Goal: Task Accomplishment & Management: Use online tool/utility

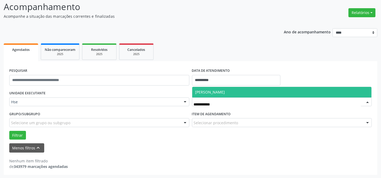
click at [212, 91] on span "[PERSON_NAME]" at bounding box center [210, 92] width 30 height 5
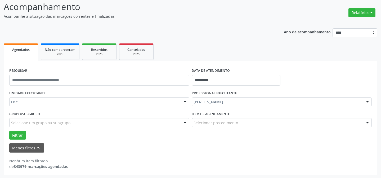
click at [215, 91] on div "PROFISSIONAL EXECUTANTE [PERSON_NAME] Todos os profissionais [PERSON_NAME] Inte…" at bounding box center [282, 99] width 183 height 21
click at [17, 135] on button "Filtrar" at bounding box center [17, 135] width 17 height 9
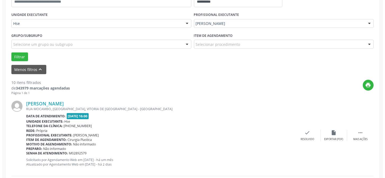
scroll to position [156, 0]
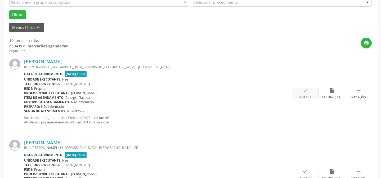
click at [313, 93] on div "check Resolvido" at bounding box center [305, 93] width 26 height 11
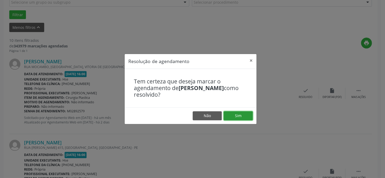
click at [238, 114] on button "Sim" at bounding box center [238, 115] width 29 height 9
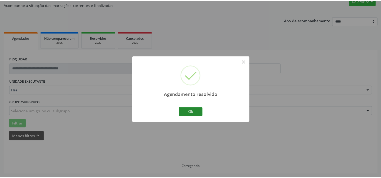
scroll to position [47, 0]
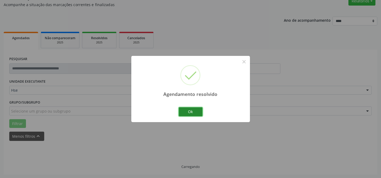
click at [190, 108] on button "Ok" at bounding box center [191, 111] width 24 height 9
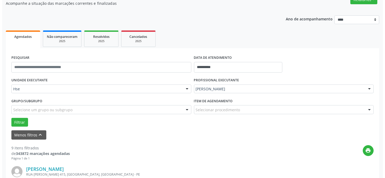
scroll to position [144, 0]
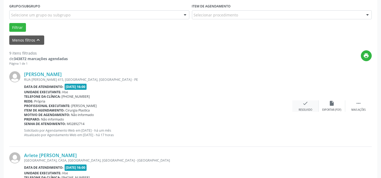
click at [314, 106] on div "check Resolvido" at bounding box center [305, 105] width 26 height 11
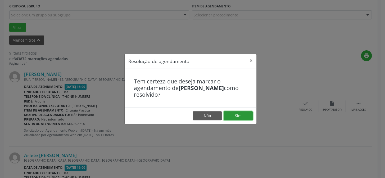
click at [235, 115] on button "Sim" at bounding box center [238, 115] width 29 height 9
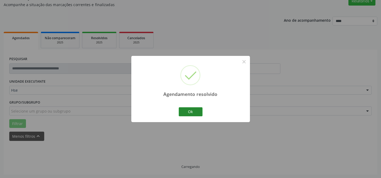
scroll to position [53, 0]
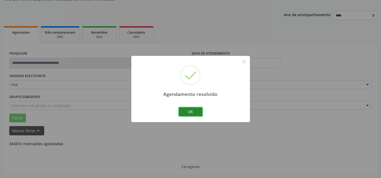
click at [193, 110] on button "Ok" at bounding box center [191, 111] width 24 height 9
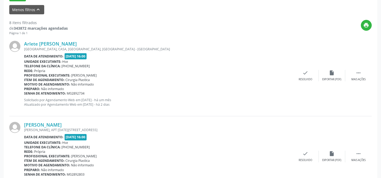
scroll to position [197, 0]
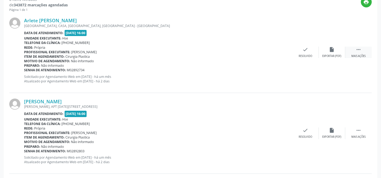
click at [360, 56] on div "Mais ações" at bounding box center [359, 56] width 14 height 4
click at [331, 50] on icon "alarm_off" at bounding box center [332, 50] width 6 height 6
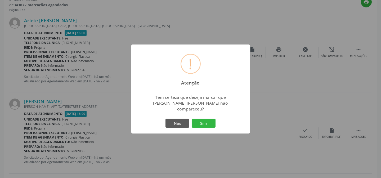
click at [207, 120] on button "Sim" at bounding box center [204, 123] width 24 height 9
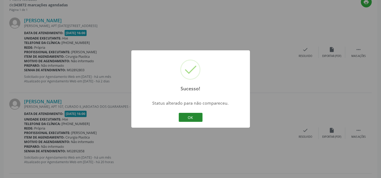
click at [191, 116] on button "OK" at bounding box center [191, 117] width 24 height 9
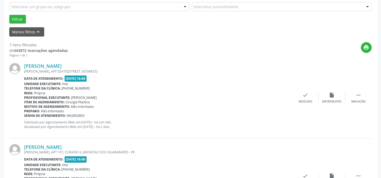
scroll to position [149, 0]
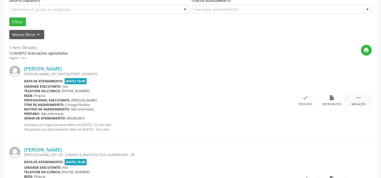
click at [359, 100] on icon "" at bounding box center [359, 98] width 6 height 6
click at [334, 97] on icon "alarm_off" at bounding box center [332, 98] width 6 height 6
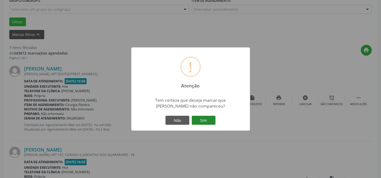
click at [203, 120] on button "Sim" at bounding box center [204, 120] width 24 height 9
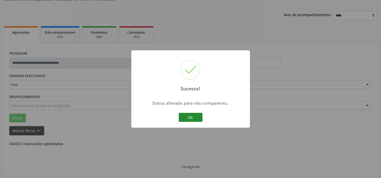
click at [191, 115] on button "OK" at bounding box center [191, 117] width 24 height 9
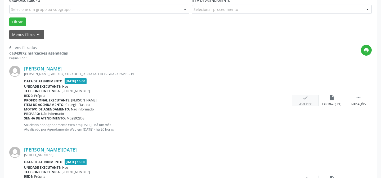
click at [307, 100] on div "check Resolvido" at bounding box center [305, 100] width 26 height 11
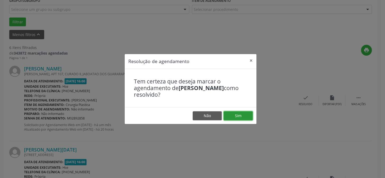
click at [243, 113] on button "Sim" at bounding box center [238, 115] width 29 height 9
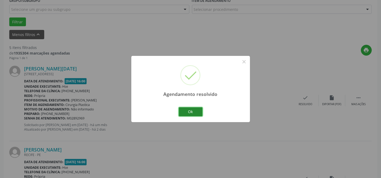
click at [195, 111] on button "Ok" at bounding box center [191, 111] width 24 height 9
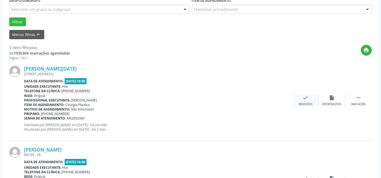
click at [302, 98] on div "check Resolvido" at bounding box center [305, 100] width 26 height 11
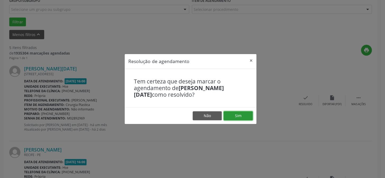
click at [245, 115] on button "Sim" at bounding box center [238, 115] width 29 height 9
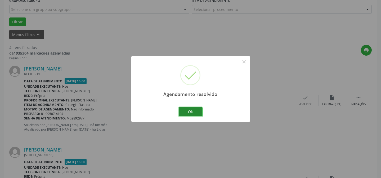
click at [192, 111] on button "Ok" at bounding box center [191, 111] width 24 height 9
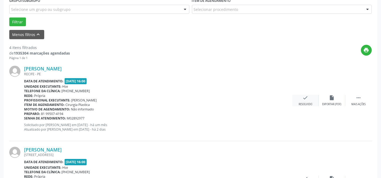
click at [303, 95] on icon "check" at bounding box center [306, 98] width 6 height 6
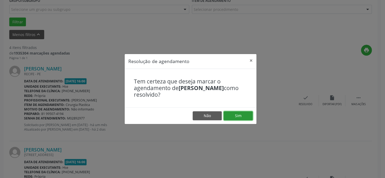
click at [242, 115] on button "Sim" at bounding box center [238, 115] width 29 height 9
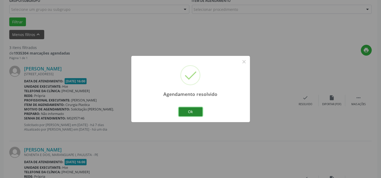
click at [193, 112] on button "Ok" at bounding box center [191, 111] width 24 height 9
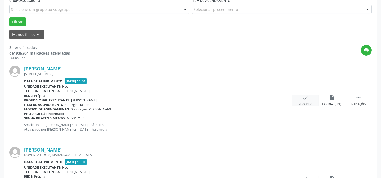
click at [308, 99] on icon "check" at bounding box center [306, 98] width 6 height 6
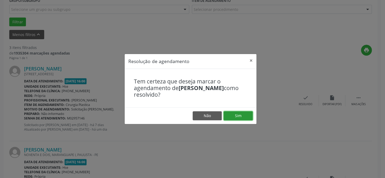
click at [243, 114] on button "Sim" at bounding box center [238, 115] width 29 height 9
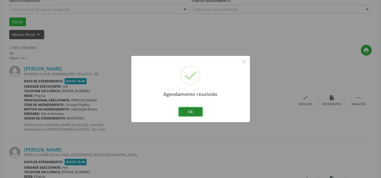
click at [192, 112] on button "Ok" at bounding box center [191, 111] width 24 height 9
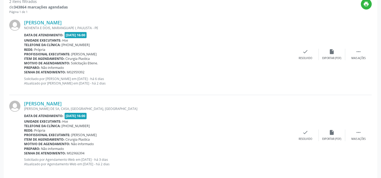
scroll to position [197, 0]
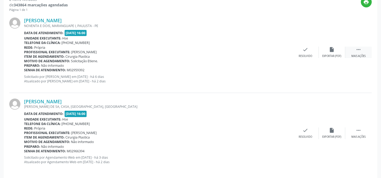
click at [359, 53] on div " Mais ações" at bounding box center [358, 52] width 26 height 11
click at [329, 51] on icon "alarm_off" at bounding box center [332, 50] width 6 height 6
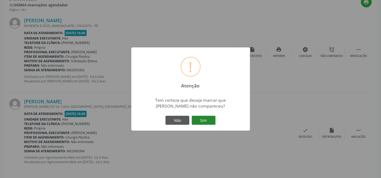
click at [204, 118] on button "Sim" at bounding box center [204, 120] width 24 height 9
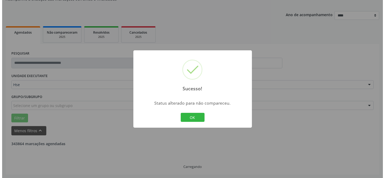
scroll to position [121, 0]
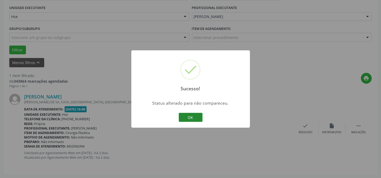
click at [190, 115] on button "OK" at bounding box center [191, 117] width 24 height 9
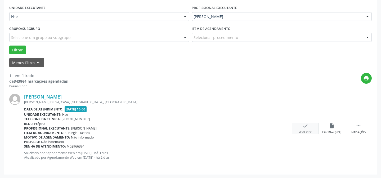
click at [306, 127] on icon "check" at bounding box center [306, 126] width 6 height 6
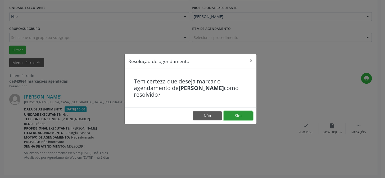
click at [236, 115] on button "Sim" at bounding box center [238, 115] width 29 height 9
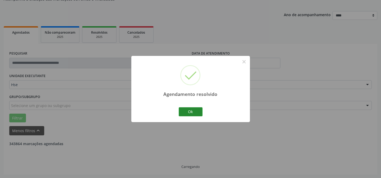
scroll to position [36, 0]
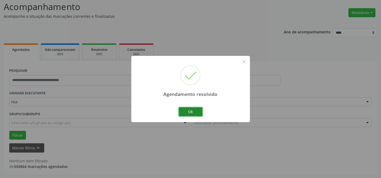
click at [193, 111] on button "Ok" at bounding box center [191, 111] width 24 height 9
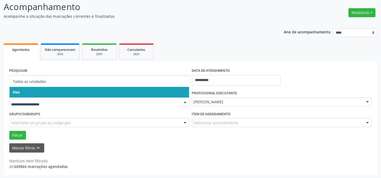
click at [33, 91] on span "Hse" at bounding box center [100, 92] width 180 height 11
click at [33, 91] on div "UNIDADE EXECUTANTE Todos as unidades Hse Nenhum resultado encontrado para: " " …" at bounding box center [99, 99] width 183 height 21
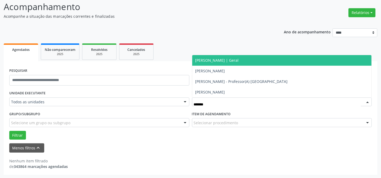
click at [212, 58] on span "[PERSON_NAME] | Geral" at bounding box center [216, 60] width 43 height 5
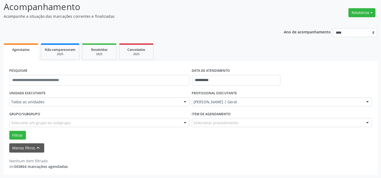
click at [213, 58] on span "[PERSON_NAME] - Professor(A) [GEOGRAPHIC_DATA]" at bounding box center [282, 55] width 180 height 11
click at [16, 133] on button "Filtrar" at bounding box center [17, 135] width 17 height 9
click at [16, 135] on button "Filtrar" at bounding box center [17, 135] width 17 height 9
click at [14, 133] on button "Filtrar" at bounding box center [17, 135] width 17 height 9
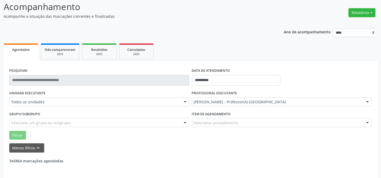
click at [15, 133] on button "Filtrar" at bounding box center [17, 135] width 17 height 9
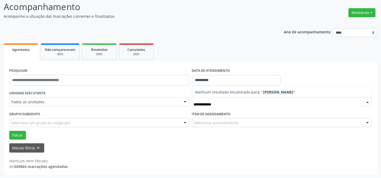
type input "**********"
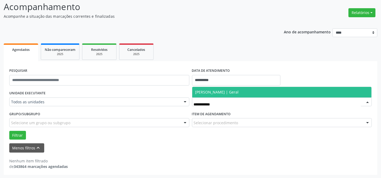
click at [229, 93] on span "[PERSON_NAME] | Geral" at bounding box center [216, 92] width 43 height 5
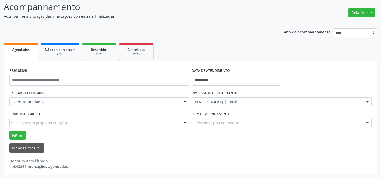
click at [229, 93] on div "PROFISSIONAL EXECUTANTE [PERSON_NAME] | Geral Todos os profissionais [PERSON_NA…" at bounding box center [282, 99] width 183 height 21
click at [19, 134] on button "Filtrar" at bounding box center [17, 135] width 17 height 9
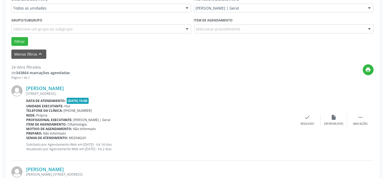
scroll to position [156, 0]
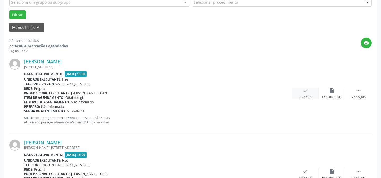
click at [307, 88] on icon "check" at bounding box center [306, 91] width 6 height 6
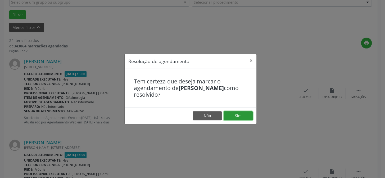
click at [238, 117] on button "Sim" at bounding box center [238, 115] width 29 height 9
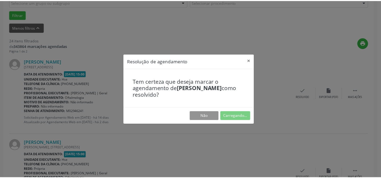
scroll to position [47, 0]
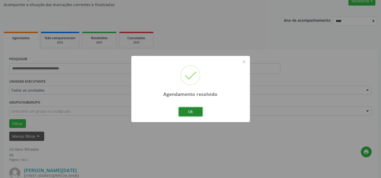
click at [190, 110] on button "Ok" at bounding box center [191, 111] width 24 height 9
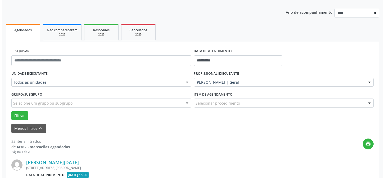
scroll to position [144, 0]
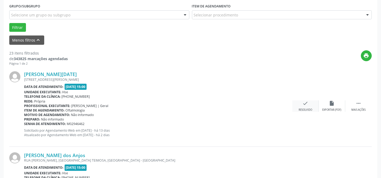
click at [306, 104] on icon "check" at bounding box center [306, 103] width 6 height 6
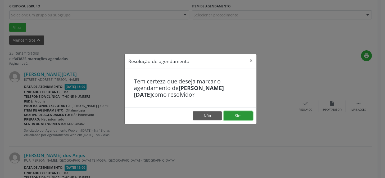
click at [237, 116] on button "Sim" at bounding box center [238, 115] width 29 height 9
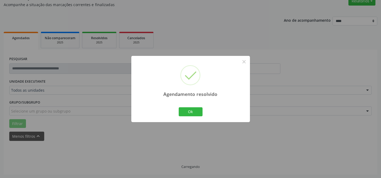
scroll to position [53, 0]
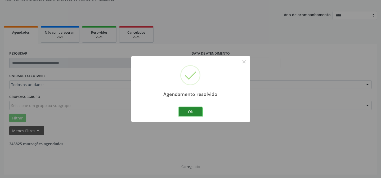
click at [191, 111] on button "Ok" at bounding box center [191, 111] width 24 height 9
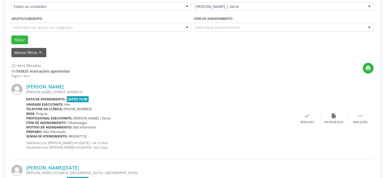
scroll to position [149, 0]
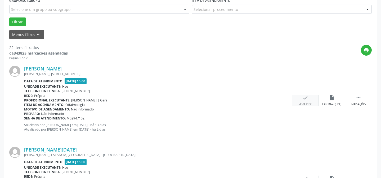
click at [303, 99] on icon "check" at bounding box center [306, 98] width 6 height 6
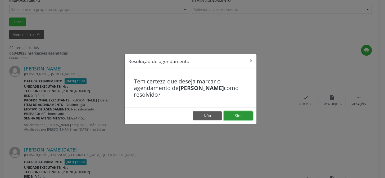
click at [242, 116] on button "Sim" at bounding box center [238, 115] width 29 height 9
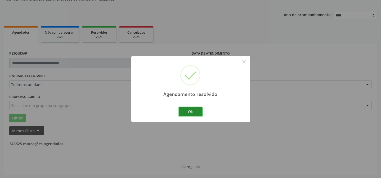
click at [190, 114] on button "Ok" at bounding box center [191, 111] width 24 height 9
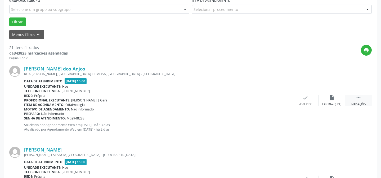
click at [362, 101] on div " Mais ações" at bounding box center [358, 100] width 26 height 11
click at [332, 99] on icon "alarm_off" at bounding box center [332, 98] width 6 height 6
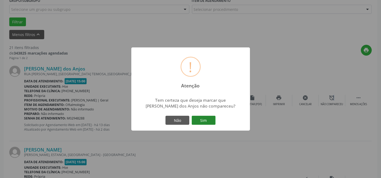
drag, startPoint x: 202, startPoint y: 119, endPoint x: 197, endPoint y: 120, distance: 5.9
click at [202, 120] on button "Sim" at bounding box center [204, 120] width 24 height 9
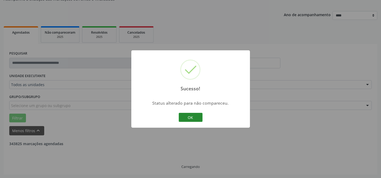
click at [188, 114] on button "OK" at bounding box center [191, 117] width 24 height 9
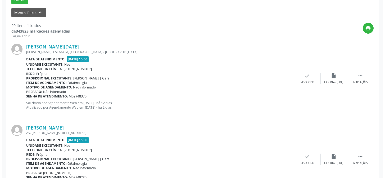
scroll to position [173, 0]
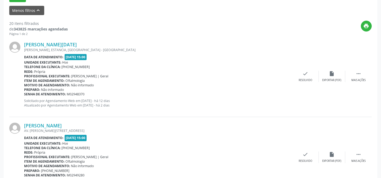
drag, startPoint x: 111, startPoint y: 112, endPoint x: 217, endPoint y: 94, distance: 107.8
click at [143, 91] on div "[PERSON_NAME][DATE] [PERSON_NAME], [GEOGRAPHIC_DATA], [GEOGRAPHIC_DATA] - [GEOG…" at bounding box center [190, 76] width 363 height 81
drag, startPoint x: 308, startPoint y: 58, endPoint x: 241, endPoint y: 117, distance: 89.9
click at [308, 59] on div "[PERSON_NAME][DATE] [PERSON_NAME], [GEOGRAPHIC_DATA], [GEOGRAPHIC_DATA] - [GEOG…" at bounding box center [190, 76] width 363 height 81
click at [307, 75] on icon "check" at bounding box center [306, 74] width 6 height 6
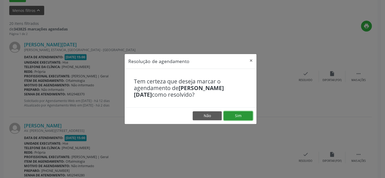
click at [237, 115] on button "Sim" at bounding box center [238, 115] width 29 height 9
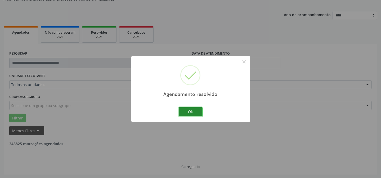
click at [193, 109] on button "Ok" at bounding box center [191, 111] width 24 height 9
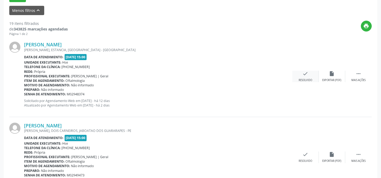
click at [310, 74] on div "check Resolvido" at bounding box center [305, 76] width 26 height 11
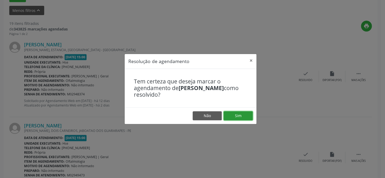
click at [242, 113] on button "Sim" at bounding box center [238, 115] width 29 height 9
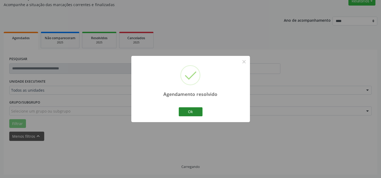
scroll to position [53, 0]
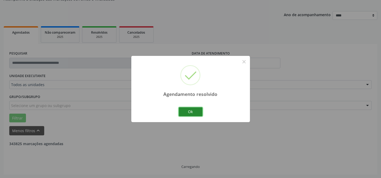
drag, startPoint x: 194, startPoint y: 109, endPoint x: 185, endPoint y: 110, distance: 9.1
click at [194, 109] on button "Ok" at bounding box center [191, 111] width 24 height 9
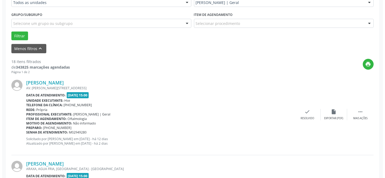
scroll to position [149, 0]
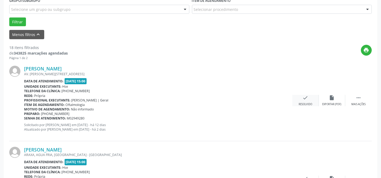
click at [309, 103] on div "Resolvido" at bounding box center [306, 105] width 14 height 4
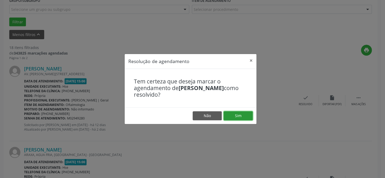
click at [241, 115] on button "Sim" at bounding box center [238, 115] width 29 height 9
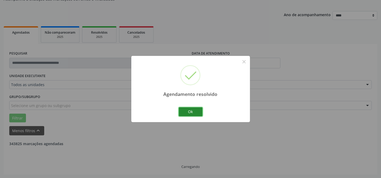
click at [190, 111] on button "Ok" at bounding box center [191, 111] width 24 height 9
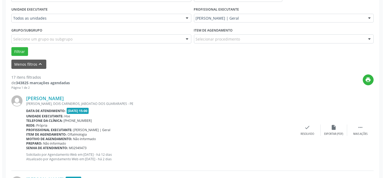
scroll to position [125, 0]
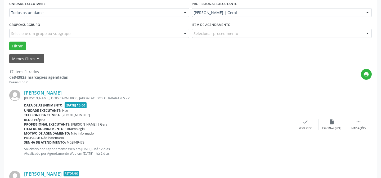
click at [309, 117] on div "[PERSON_NAME] [PERSON_NAME], DOIS CARNEIROS, JABOATAO DOS GUARARAPES - PE Data …" at bounding box center [190, 124] width 363 height 81
drag, startPoint x: 317, startPoint y: 123, endPoint x: 314, endPoint y: 123, distance: 3.2
click at [314, 123] on div "check Resolvido" at bounding box center [305, 124] width 26 height 11
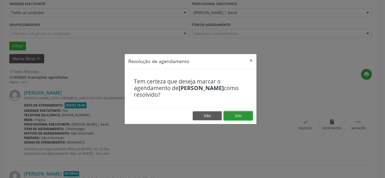
click at [240, 115] on button "Sim" at bounding box center [238, 115] width 29 height 9
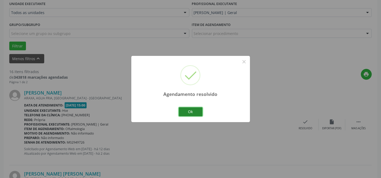
click at [196, 113] on button "Ok" at bounding box center [191, 111] width 24 height 9
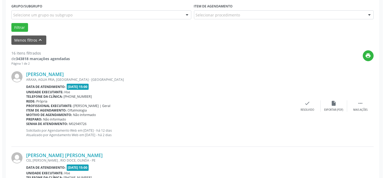
scroll to position [149, 0]
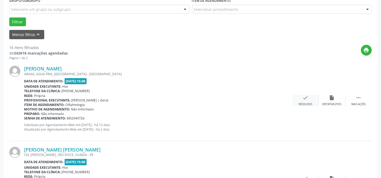
click at [306, 97] on icon "check" at bounding box center [306, 98] width 6 height 6
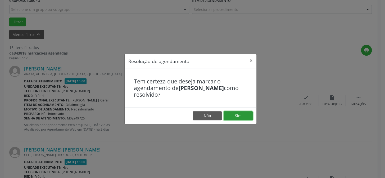
click at [241, 114] on button "Sim" at bounding box center [238, 115] width 29 height 9
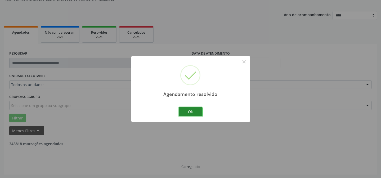
click at [188, 109] on button "Ok" at bounding box center [191, 111] width 24 height 9
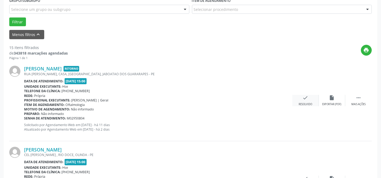
click at [301, 99] on div "check Resolvido" at bounding box center [305, 100] width 26 height 11
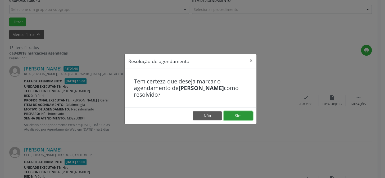
click at [242, 114] on button "Sim" at bounding box center [238, 115] width 29 height 9
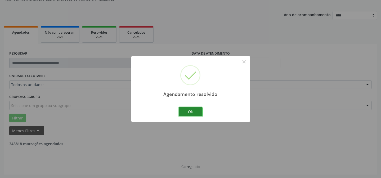
click at [192, 111] on button "Ok" at bounding box center [191, 111] width 24 height 9
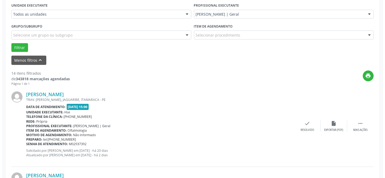
scroll to position [125, 0]
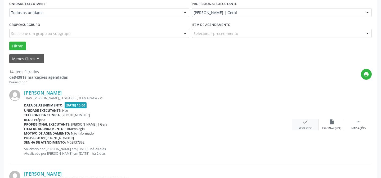
click at [308, 124] on div "check Resolvido" at bounding box center [305, 124] width 26 height 11
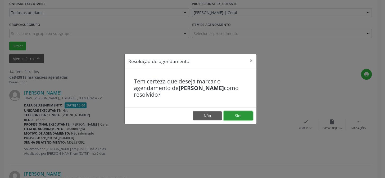
click at [246, 114] on button "Sim" at bounding box center [238, 115] width 29 height 9
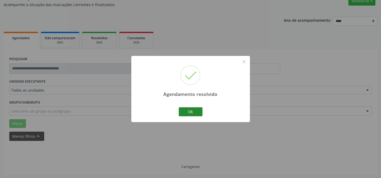
scroll to position [53, 0]
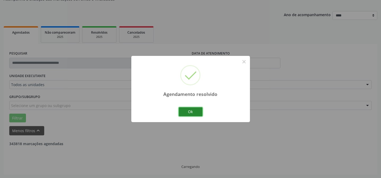
click at [198, 108] on button "Ok" at bounding box center [191, 111] width 24 height 9
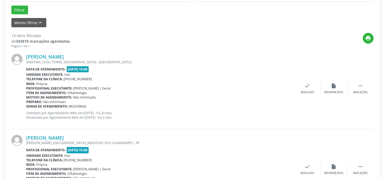
scroll to position [173, 0]
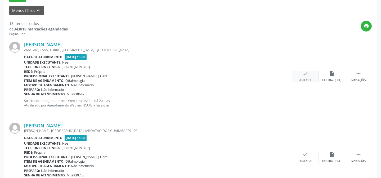
click at [305, 73] on icon "check" at bounding box center [306, 74] width 6 height 6
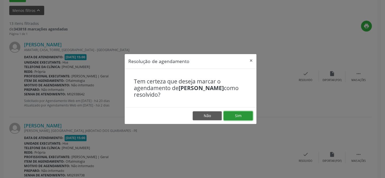
click at [237, 114] on button "Sim" at bounding box center [238, 115] width 29 height 9
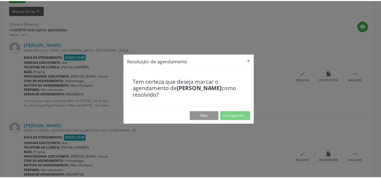
scroll to position [47, 0]
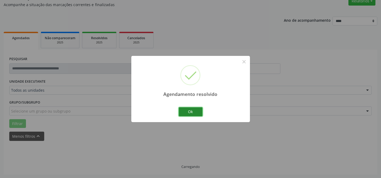
click at [188, 111] on button "Ok" at bounding box center [191, 111] width 24 height 9
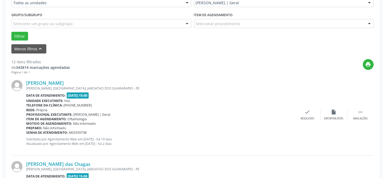
scroll to position [144, 0]
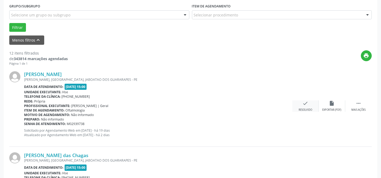
click at [306, 103] on icon "check" at bounding box center [306, 103] width 6 height 6
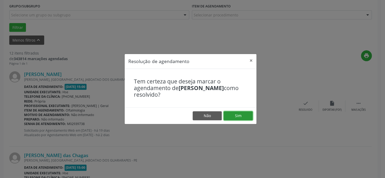
click at [239, 115] on button "Sim" at bounding box center [238, 115] width 29 height 9
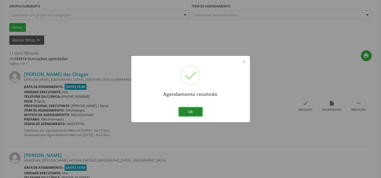
click at [188, 110] on button "Ok" at bounding box center [191, 111] width 24 height 9
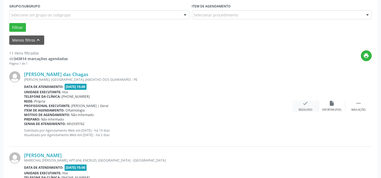
click at [307, 103] on icon "check" at bounding box center [306, 103] width 6 height 6
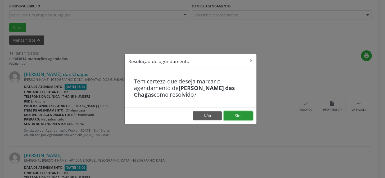
click at [242, 117] on button "Sim" at bounding box center [238, 115] width 29 height 9
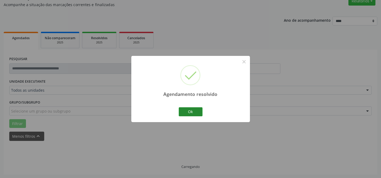
scroll to position [53, 0]
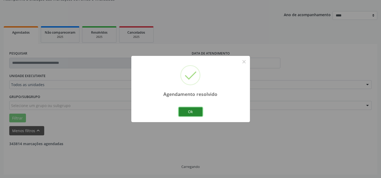
click at [197, 112] on button "Ok" at bounding box center [191, 111] width 24 height 9
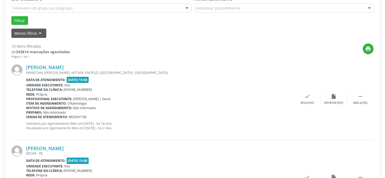
scroll to position [173, 0]
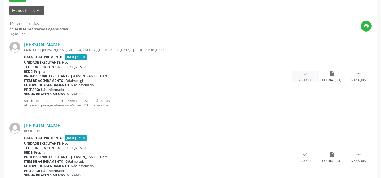
click at [307, 76] on icon "check" at bounding box center [306, 74] width 6 height 6
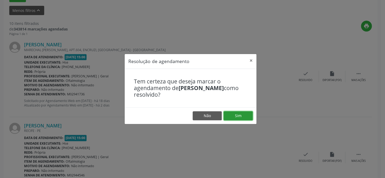
click at [239, 115] on button "Sim" at bounding box center [238, 115] width 29 height 9
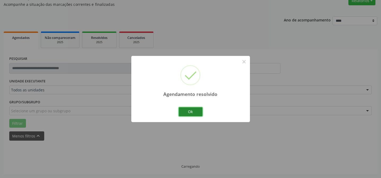
click at [192, 110] on button "Ok" at bounding box center [191, 111] width 24 height 9
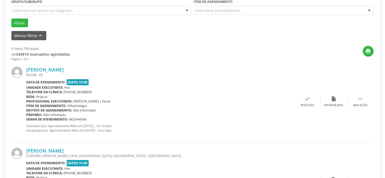
scroll to position [149, 0]
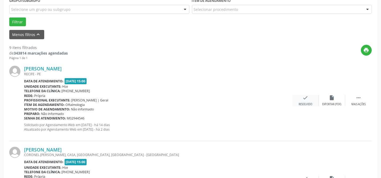
click at [308, 97] on icon "check" at bounding box center [306, 98] width 6 height 6
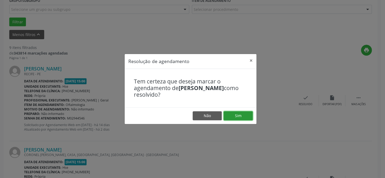
click at [246, 113] on button "Sim" at bounding box center [238, 115] width 29 height 9
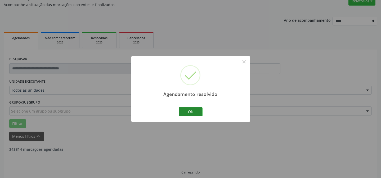
scroll to position [53, 0]
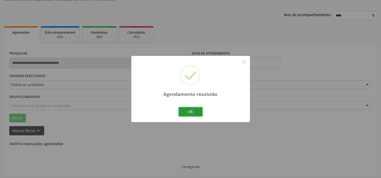
drag, startPoint x: 193, startPoint y: 111, endPoint x: 207, endPoint y: 106, distance: 14.6
click at [194, 110] on button "Ok" at bounding box center [191, 111] width 24 height 9
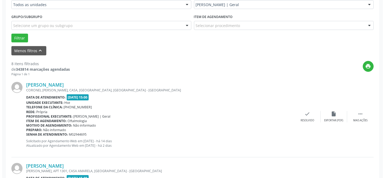
scroll to position [173, 0]
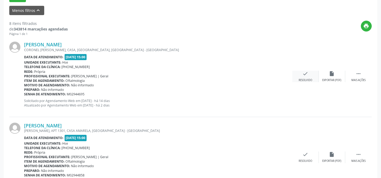
click at [304, 77] on div "check Resolvido" at bounding box center [305, 76] width 26 height 11
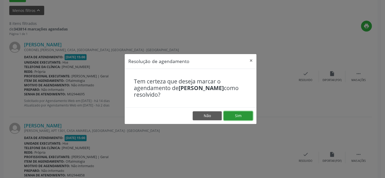
click at [244, 115] on button "Sim" at bounding box center [238, 115] width 29 height 9
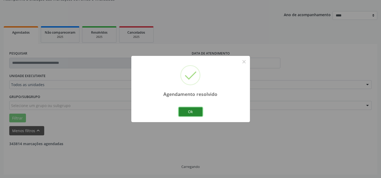
click at [190, 110] on button "Ok" at bounding box center [191, 111] width 24 height 9
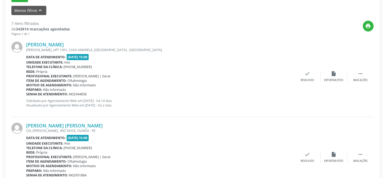
scroll to position [173, 0]
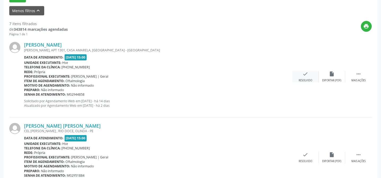
click at [310, 77] on div "check Resolvido" at bounding box center [305, 76] width 26 height 11
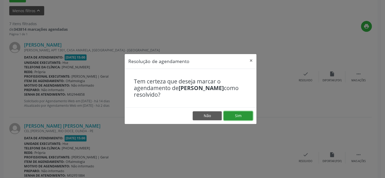
click at [240, 115] on button "Sim" at bounding box center [238, 115] width 29 height 9
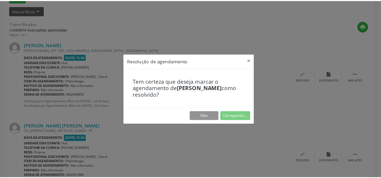
scroll to position [47, 0]
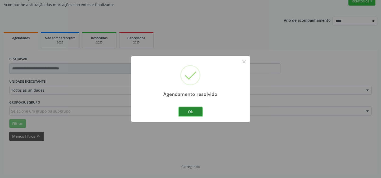
click at [195, 111] on button "Ok" at bounding box center [191, 111] width 24 height 9
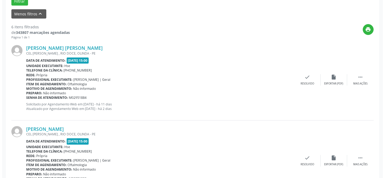
scroll to position [192, 0]
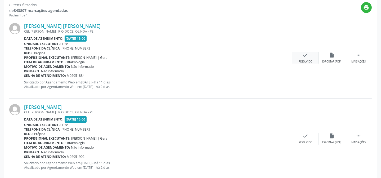
click at [307, 58] on div "check Resolvido" at bounding box center [305, 57] width 26 height 11
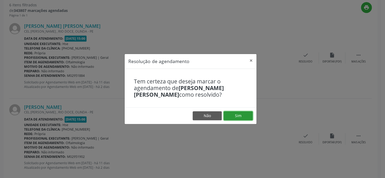
click at [241, 116] on button "Sim" at bounding box center [238, 115] width 29 height 9
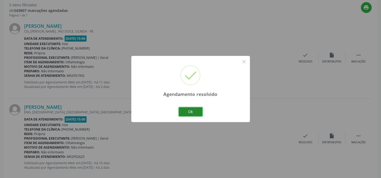
click at [187, 111] on button "Ok" at bounding box center [191, 111] width 24 height 9
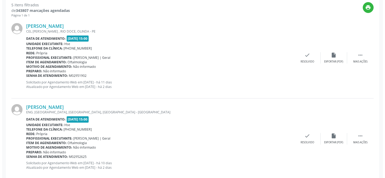
scroll to position [192, 0]
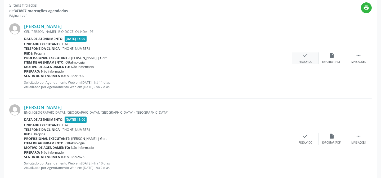
click at [307, 57] on icon "check" at bounding box center [306, 55] width 6 height 6
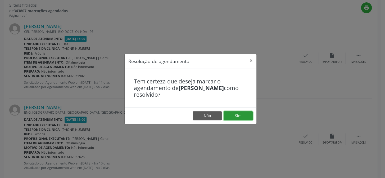
click at [240, 115] on button "Sim" at bounding box center [238, 115] width 29 height 9
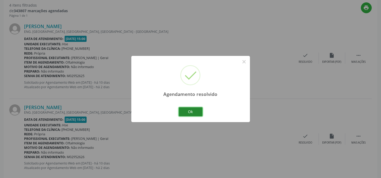
click at [189, 112] on button "Ok" at bounding box center [191, 111] width 24 height 9
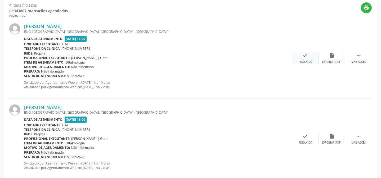
click at [306, 59] on div "check Resolvido" at bounding box center [305, 57] width 26 height 11
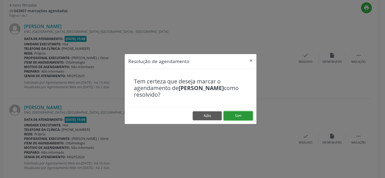
click at [233, 114] on button "Sim" at bounding box center [238, 115] width 29 height 9
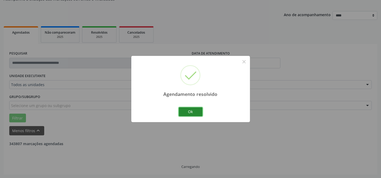
click at [193, 113] on button "Ok" at bounding box center [191, 111] width 24 height 9
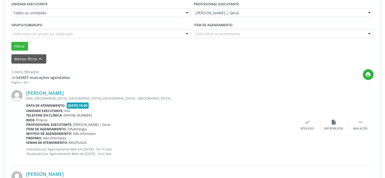
scroll to position [173, 0]
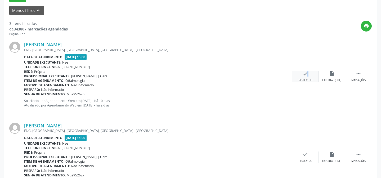
click at [305, 77] on div "check Resolvido" at bounding box center [305, 76] width 26 height 11
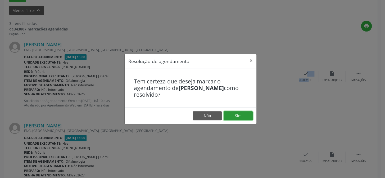
click at [242, 116] on button "Sim" at bounding box center [238, 115] width 29 height 9
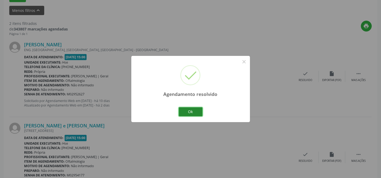
click at [191, 110] on button "Ok" at bounding box center [191, 111] width 24 height 9
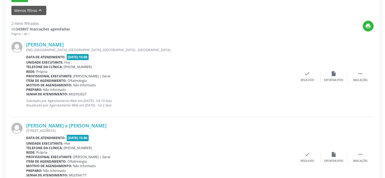
scroll to position [173, 0]
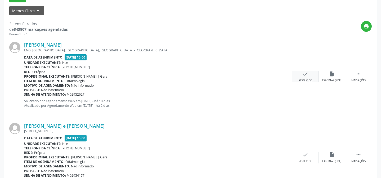
click at [309, 74] on div "check Resolvido" at bounding box center [305, 76] width 26 height 11
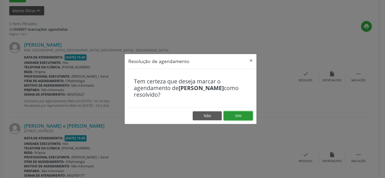
click at [239, 113] on button "Sim" at bounding box center [238, 115] width 29 height 9
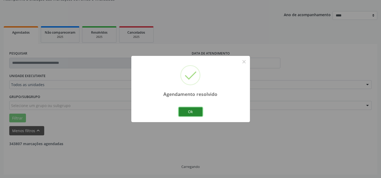
click at [192, 110] on button "Ok" at bounding box center [191, 111] width 24 height 9
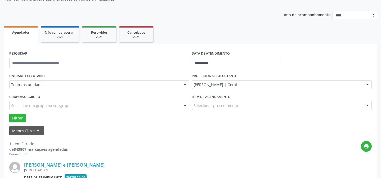
scroll to position [121, 0]
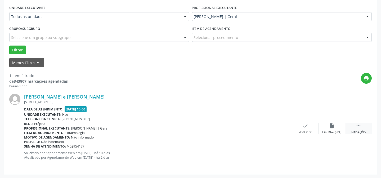
click at [361, 125] on icon "" at bounding box center [359, 126] width 6 height 6
click at [334, 123] on icon "alarm_off" at bounding box center [332, 126] width 6 height 6
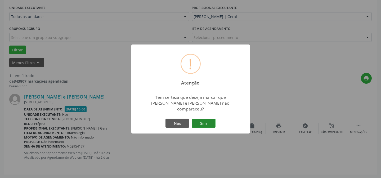
click at [202, 121] on button "Sim" at bounding box center [204, 123] width 24 height 9
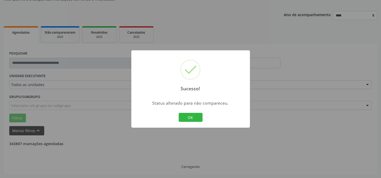
scroll to position [36, 0]
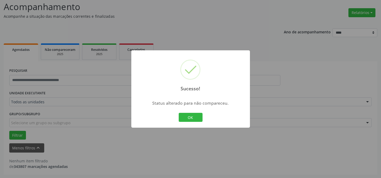
click at [189, 116] on button "OK" at bounding box center [191, 117] width 24 height 9
